Goal: Check status: Check status

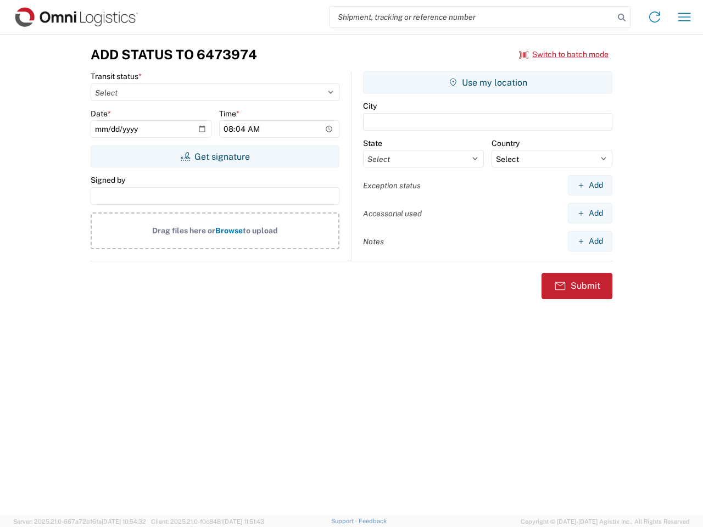
click at [472, 17] on input "search" at bounding box center [471, 17] width 284 height 21
click at [622, 18] on icon at bounding box center [621, 17] width 15 height 15
click at [654, 17] on icon at bounding box center [655, 17] width 18 height 18
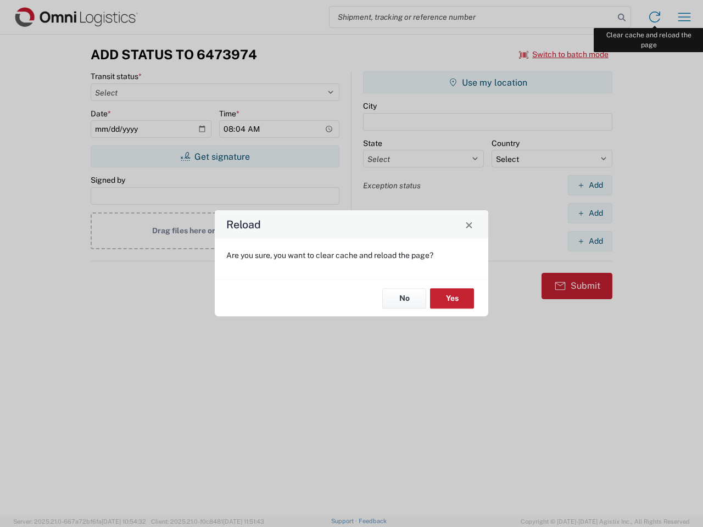
click at [684, 17] on div "Reload Are you sure, you want to clear cache and reload the page? No Yes" at bounding box center [351, 263] width 703 height 527
click at [564, 54] on div "Reload Are you sure, you want to clear cache and reload the page? No Yes" at bounding box center [351, 263] width 703 height 527
click at [215, 156] on div "Reload Are you sure, you want to clear cache and reload the page? No Yes" at bounding box center [351, 263] width 703 height 527
click at [488, 82] on div "Reload Are you sure, you want to clear cache and reload the page? No Yes" at bounding box center [351, 263] width 703 height 527
click at [590, 185] on div "Reload Are you sure, you want to clear cache and reload the page? No Yes" at bounding box center [351, 263] width 703 height 527
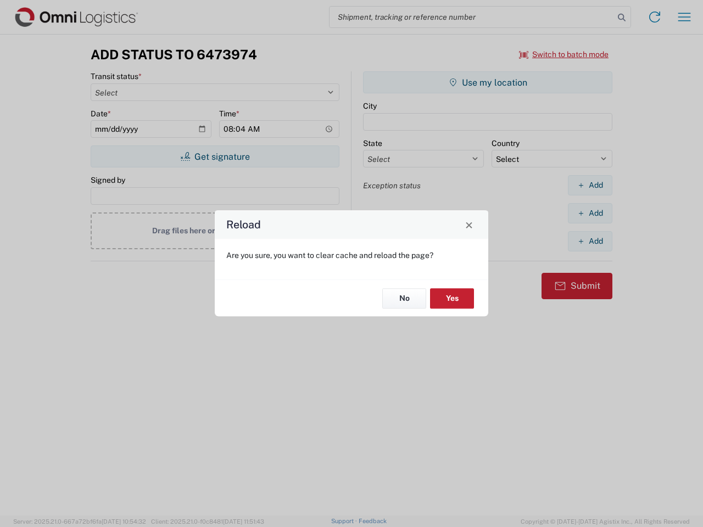
click at [590, 213] on div "Reload Are you sure, you want to clear cache and reload the page? No Yes" at bounding box center [351, 263] width 703 height 527
click at [590, 241] on div "Reload Are you sure, you want to clear cache and reload the page? No Yes" at bounding box center [351, 263] width 703 height 527
